Goal: Task Accomplishment & Management: Contribute content

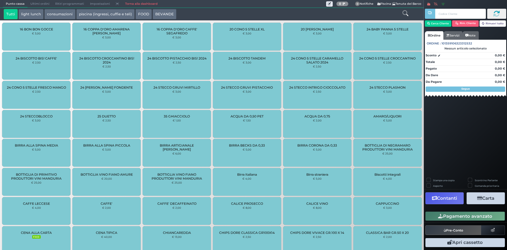
click at [183, 16] on div "Tutti light lunch consumazioni piscina (ingressi, cuffie e teli) FOOD BEVANDE" at bounding box center [194, 14] width 387 height 11
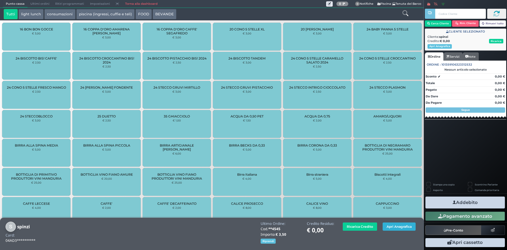
click at [392, 227] on button "Apri Anagrafica" at bounding box center [399, 226] width 33 height 8
click at [397, 226] on button "Apri Anagrafica" at bounding box center [399, 226] width 33 height 8
click at [392, 227] on button "Apri Anagrafica" at bounding box center [399, 226] width 33 height 8
click at [394, 229] on button "Apri Anagrafica" at bounding box center [399, 226] width 33 height 8
click at [392, 224] on button "Apri Anagrafica" at bounding box center [399, 226] width 33 height 8
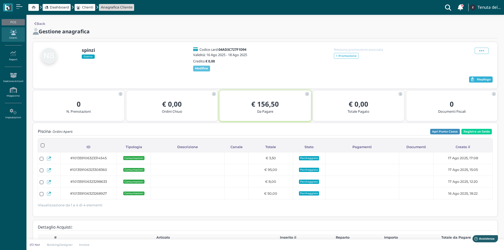
click at [480, 81] on span "Riepilogo" at bounding box center [483, 80] width 14 height 4
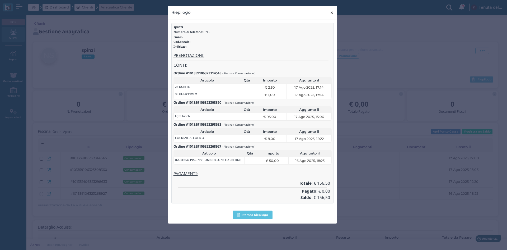
click at [332, 13] on span "×" at bounding box center [332, 12] width 4 height 7
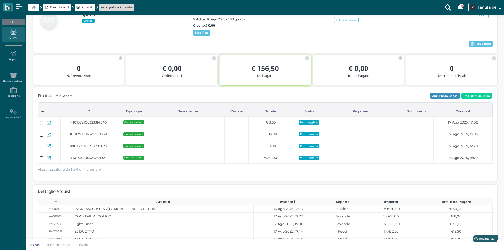
scroll to position [26, 0]
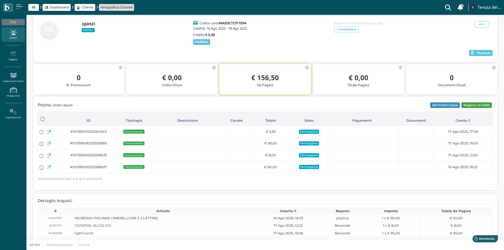
click at [478, 108] on button "Registra un Saldo" at bounding box center [476, 105] width 30 height 6
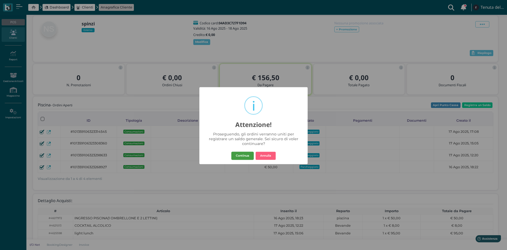
click at [244, 156] on button "Continua" at bounding box center [243, 155] width 22 height 8
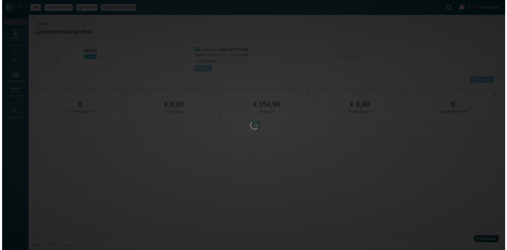
scroll to position [0, 0]
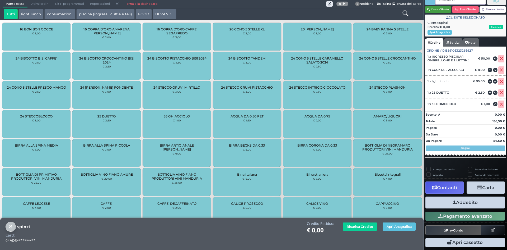
scroll to position [17, 0]
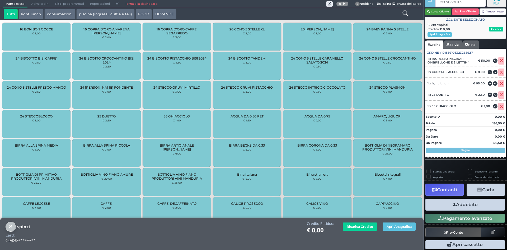
type input "046C9E727F1D90"
click at [398, 227] on button "Apri Anagrafica" at bounding box center [399, 226] width 33 height 8
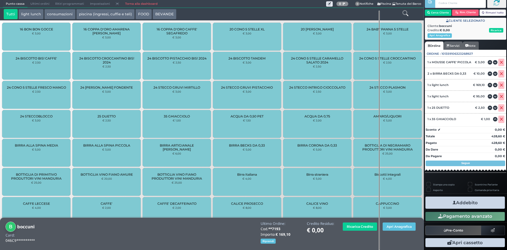
scroll to position [15, 0]
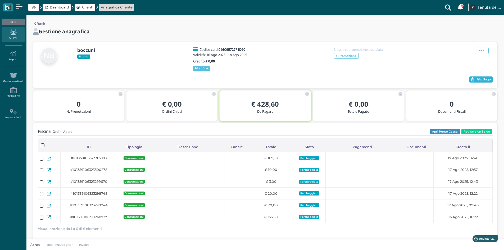
click at [480, 81] on span "Riepilogo" at bounding box center [483, 80] width 14 height 4
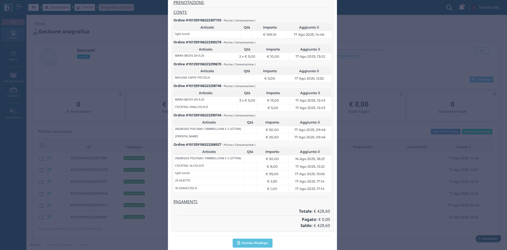
scroll to position [76, 0]
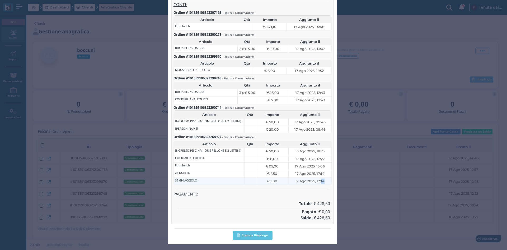
drag, startPoint x: 326, startPoint y: 182, endPoint x: 319, endPoint y: 181, distance: 7.2
click at [319, 181] on div "17 Ago 2025, 17:14" at bounding box center [310, 180] width 40 height 5
click at [325, 104] on td "17 Ago 2025, 12:22" at bounding box center [310, 99] width 43 height 7
click at [326, 103] on div "17 Ago 2025, 09:46" at bounding box center [310, 100] width 39 height 5
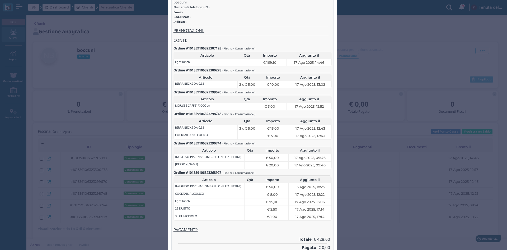
scroll to position [43, 0]
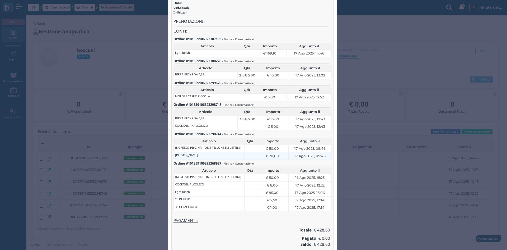
click at [325, 129] on div "17 Ago 2025, 09:46" at bounding box center [310, 126] width 39 height 5
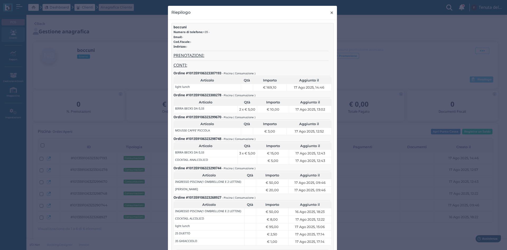
click at [330, 13] on span "×" at bounding box center [332, 12] width 4 height 7
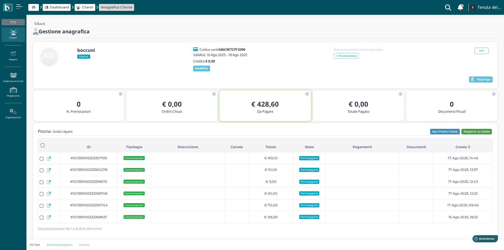
click at [480, 135] on button "Registra un Saldo" at bounding box center [476, 132] width 30 height 6
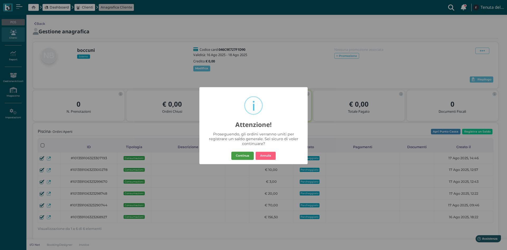
click at [246, 154] on button "Continua" at bounding box center [243, 155] width 22 height 8
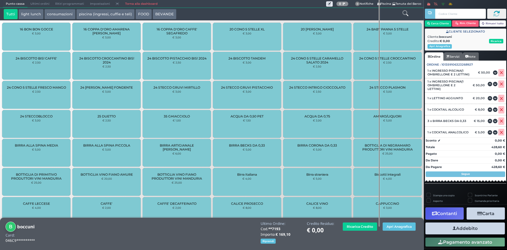
scroll to position [110, 0]
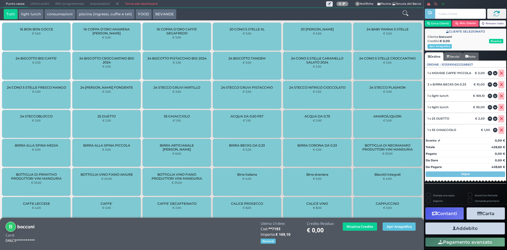
click at [480, 213] on button "Carta" at bounding box center [486, 213] width 38 height 12
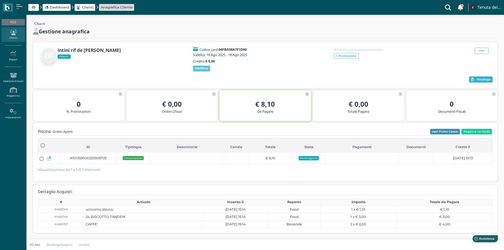
click at [474, 83] on button "Riepilogo" at bounding box center [481, 79] width 24 height 6
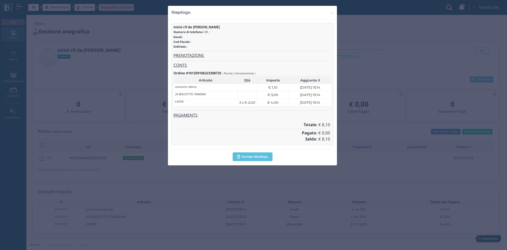
click at [229, 122] on div "intini rif de luca Numero di telefono: +39 - Email: - Cod.Fiscale: - Indirizzo:…" at bounding box center [253, 84] width 162 height 122
click at [219, 104] on div "CAFFE'" at bounding box center [205, 102] width 61 height 5
click at [245, 104] on span "2 x € 2,00" at bounding box center [247, 102] width 16 height 5
click at [332, 14] on span "×" at bounding box center [332, 12] width 4 height 7
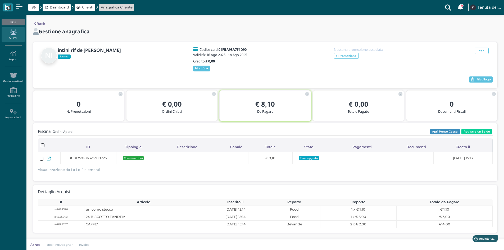
click at [285, 62] on div "intini rif de luca Esterno Codice card: 04FBA98A7F1D90 Validità: 16 Ago 2025 - …" at bounding box center [265, 59] width 454 height 25
click at [280, 46] on div "intini rif de luca Esterno Codice card: 04FBA98A7F1D90 Validità: 16 Ago 2025 - …" at bounding box center [265, 65] width 464 height 46
click at [220, 30] on div "Gestione anagrafica" at bounding box center [167, 31] width 268 height 7
click at [64, 9] on span "Dashboard" at bounding box center [59, 7] width 19 height 5
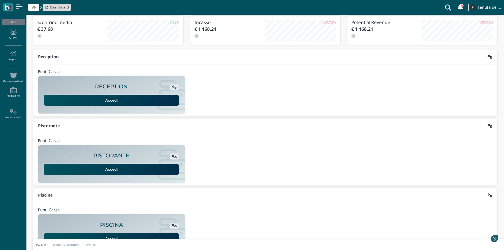
scroll to position [43, 0]
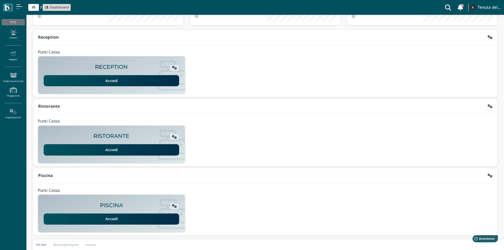
click at [119, 84] on link "Accedi" at bounding box center [111, 80] width 135 height 11
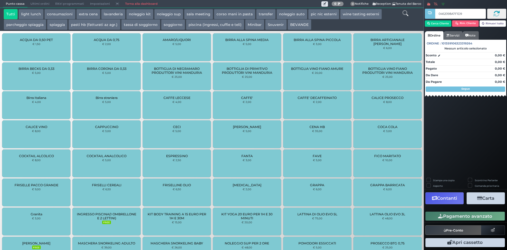
type input "0462098A7F1D95"
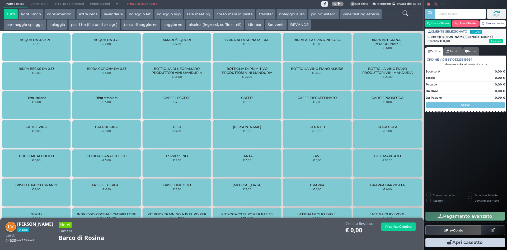
click at [407, 13] on icon at bounding box center [406, 13] width 6 height 6
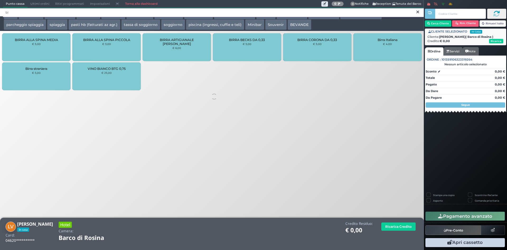
type input "b"
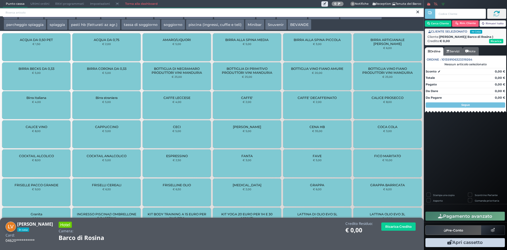
drag, startPoint x: 255, startPoint y: 12, endPoint x: 209, endPoint y: 12, distance: 45.7
click at [254, 12] on input "search" at bounding box center [213, 12] width 421 height 9
click at [53, 10] on input "search" at bounding box center [213, 12] width 421 height 9
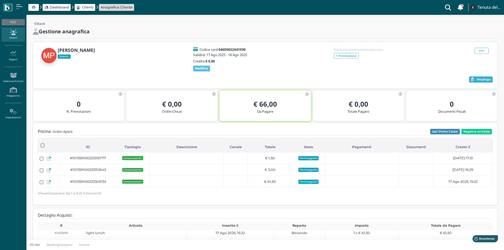
click at [486, 81] on span "Riepilogo" at bounding box center [483, 80] width 14 height 4
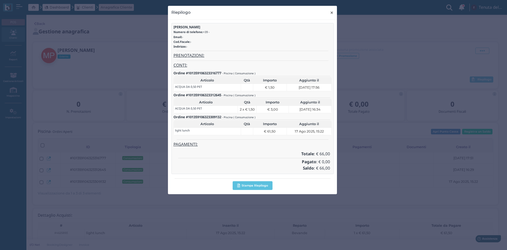
click at [332, 13] on span "×" at bounding box center [332, 12] width 4 height 7
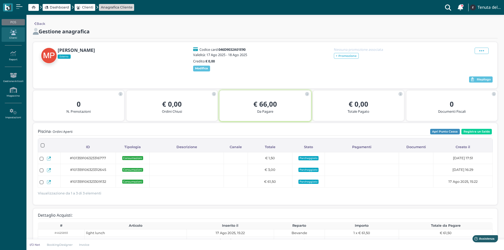
click at [269, 88] on div "marra piero Esterno Codice card: 046D9032A01E90 Validità: 17 Ago 2025 - 18 Ago …" at bounding box center [265, 65] width 464 height 46
click at [276, 84] on div at bounding box center [253, 80] width 431 height 8
click at [475, 135] on button "Registra un Saldo" at bounding box center [476, 132] width 30 height 6
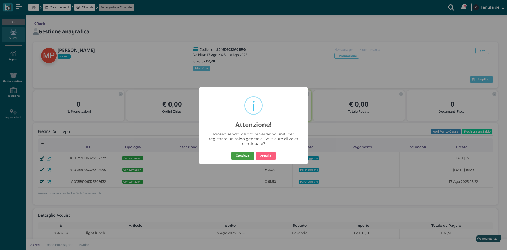
click at [246, 156] on button "Continua" at bounding box center [243, 155] width 22 height 8
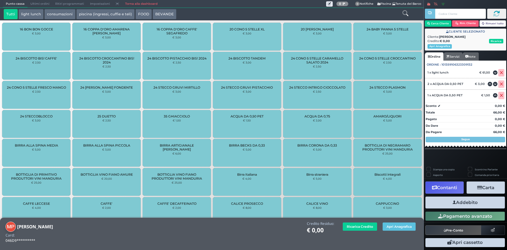
click at [405, 13] on icon at bounding box center [406, 13] width 6 height 6
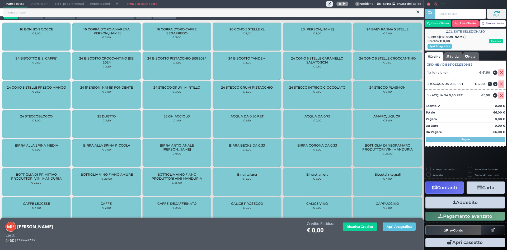
click at [152, 4] on link "Torna alla dashboard" at bounding box center [141, 3] width 38 height 7
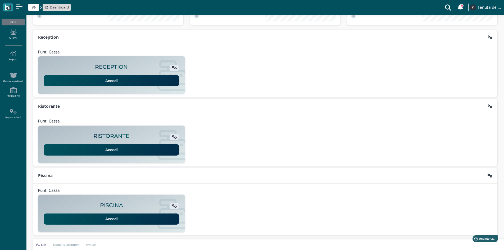
drag, startPoint x: 122, startPoint y: 86, endPoint x: 125, endPoint y: 85, distance: 3.7
click at [122, 86] on div "RECEPTION Accedi" at bounding box center [111, 75] width 147 height 32
click at [126, 81] on link "Accedi" at bounding box center [111, 80] width 135 height 11
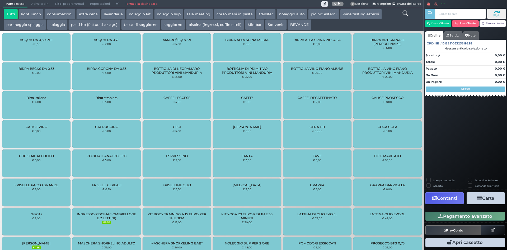
click at [404, 12] on icon at bounding box center [406, 13] width 6 height 6
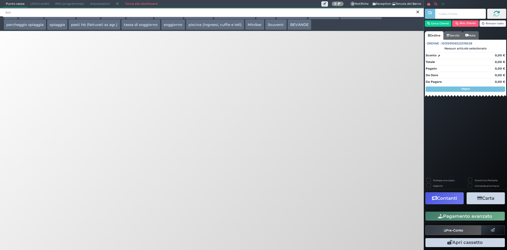
type input "bici"
drag, startPoint x: 141, startPoint y: 3, endPoint x: 135, endPoint y: 5, distance: 6.0
click at [141, 3] on link "Torna alla dashboard" at bounding box center [141, 3] width 38 height 7
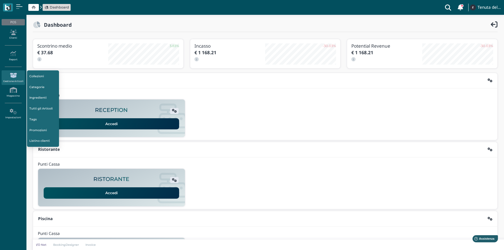
click at [36, 108] on link "Tutti gli Articoli" at bounding box center [43, 109] width 32 height 10
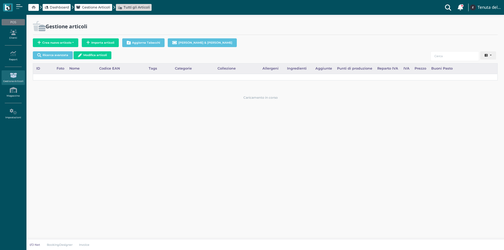
select select
click at [457, 57] on input "search" at bounding box center [454, 56] width 48 height 10
type input "bici"
drag, startPoint x: 59, startPoint y: 44, endPoint x: 63, endPoint y: 49, distance: 7.2
click at [59, 44] on button "Crea nuovo articolo" at bounding box center [55, 42] width 45 height 9
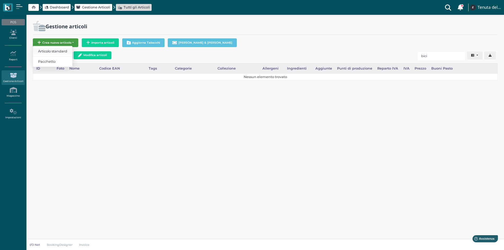
click at [47, 53] on span "Articolo standard" at bounding box center [52, 51] width 39 height 7
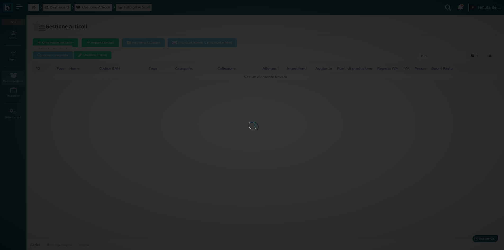
select select
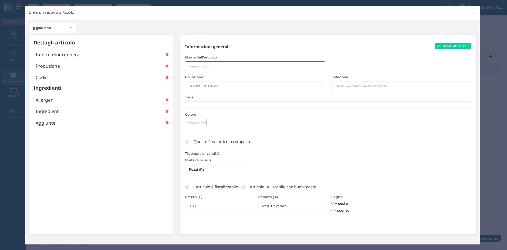
click at [200, 63] on input "text" at bounding box center [255, 66] width 140 height 10
type input "noleggio bici"
click at [202, 105] on ul at bounding box center [328, 104] width 287 height 7
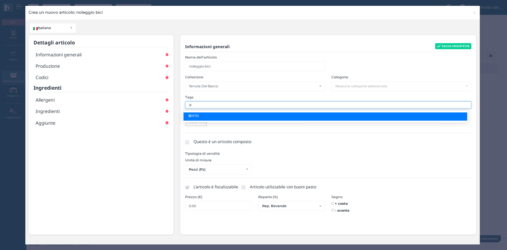
type input "di"
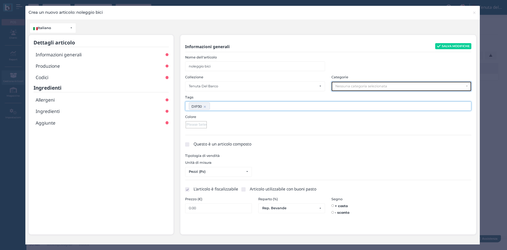
click at [341, 86] on div "Nessuna categoria selezionata" at bounding box center [400, 86] width 129 height 4
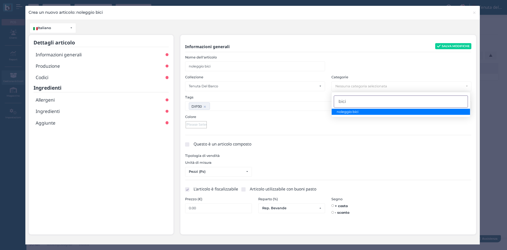
type input "bici"
click at [352, 112] on span "noleggio bici" at bounding box center [348, 111] width 22 height 4
select select "2038"
click at [284, 206] on div "Rep. Bevande" at bounding box center [290, 208] width 56 height 4
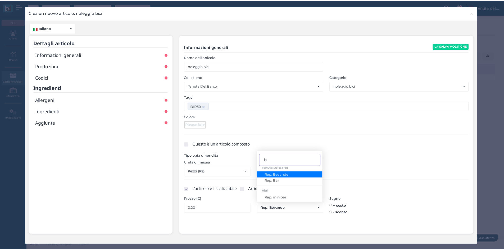
scroll to position [0, 0]
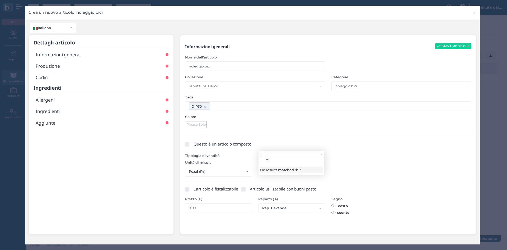
type input "b"
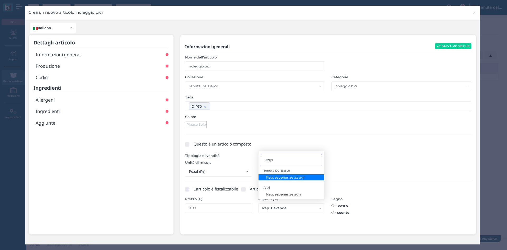
type input "esp"
click at [284, 177] on span "Rep. esperienze az agr" at bounding box center [285, 177] width 39 height 4
select select "741"
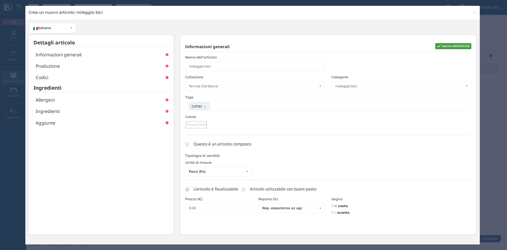
click at [455, 43] on button "SALVA MODIFICHE" at bounding box center [454, 46] width 36 height 6
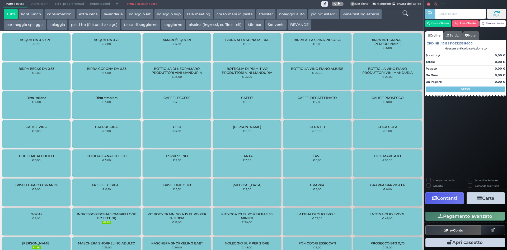
click at [406, 14] on icon at bounding box center [406, 13] width 6 height 6
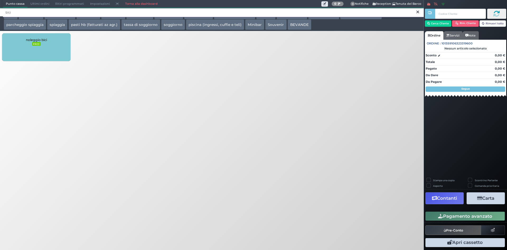
type input "bici"
click at [42, 43] on div "noleggio bici FREE" at bounding box center [36, 47] width 68 height 28
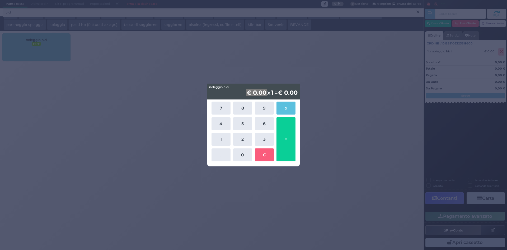
click at [362, 95] on div "noleggio bici noleggio bici € 0.00 x 1 = € 0.00 7 8 9 x 4 5 6 1 2 3 , 0 C =" at bounding box center [253, 125] width 507 height 250
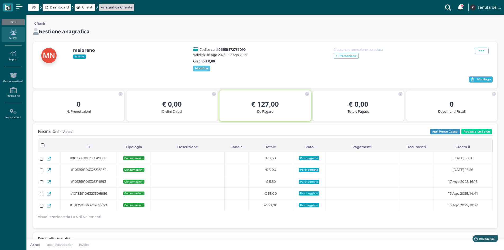
click at [483, 81] on span "Riepilogo" at bounding box center [483, 80] width 14 height 4
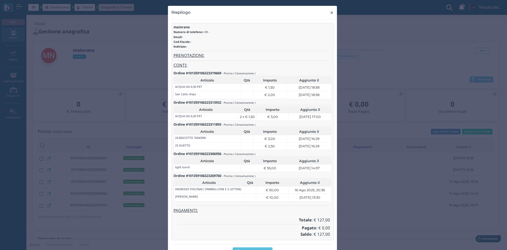
click at [328, 15] on button "× close" at bounding box center [332, 12] width 11 height 13
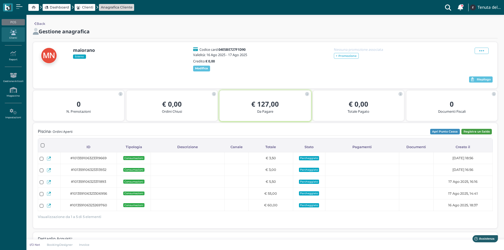
click at [490, 135] on button "Registra un Saldo" at bounding box center [476, 132] width 30 height 6
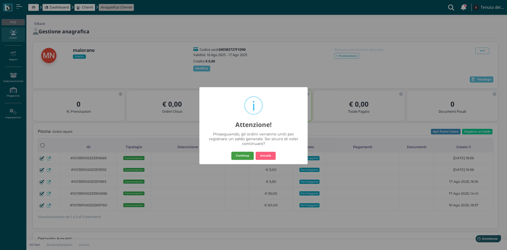
click at [248, 155] on button "Continua" at bounding box center [243, 155] width 22 height 8
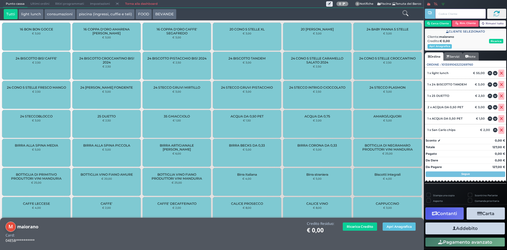
scroll to position [15, 0]
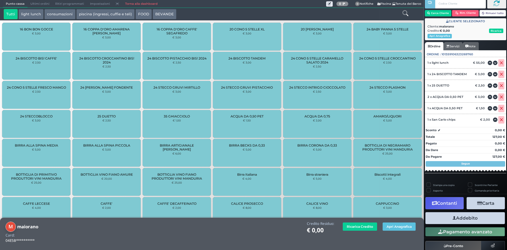
click at [479, 205] on button "Carta" at bounding box center [486, 203] width 38 height 12
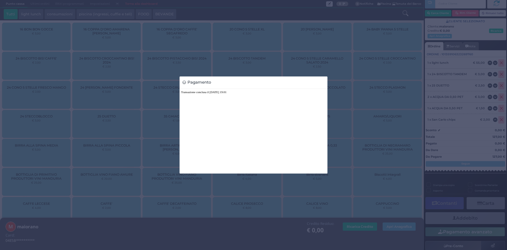
scroll to position [0, 0]
